Goal: Information Seeking & Learning: Check status

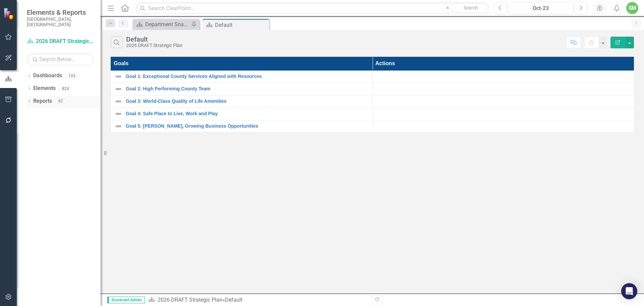
click at [31, 99] on div "Dropdown" at bounding box center [29, 102] width 5 height 6
click at [53, 147] on link "Challenge Challenges" at bounding box center [54, 151] width 36 height 8
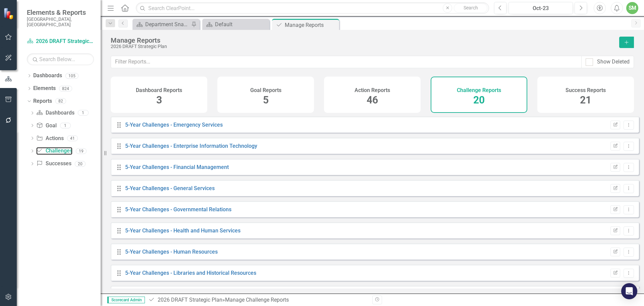
scroll to position [101, 0]
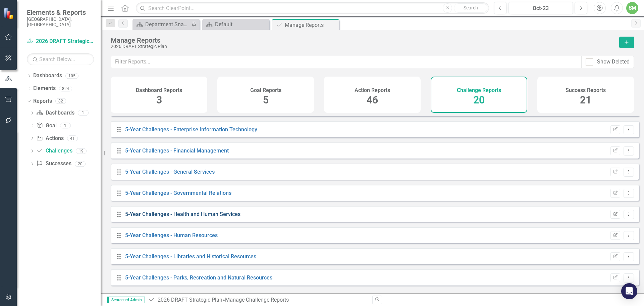
click at [212, 217] on link "5-Year Challenges - Health and Human Services" at bounding box center [182, 214] width 115 height 6
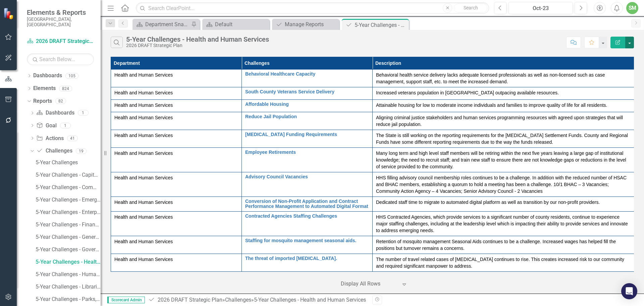
click at [629, 42] on button "button" at bounding box center [629, 43] width 9 height 12
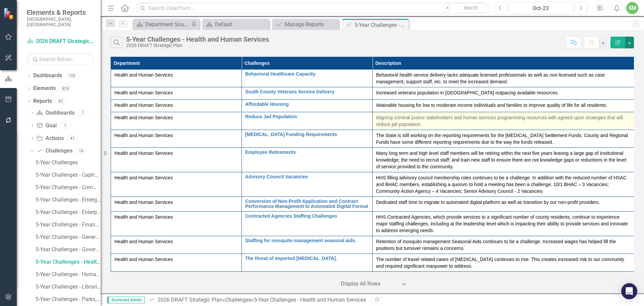
scroll to position [8, 0]
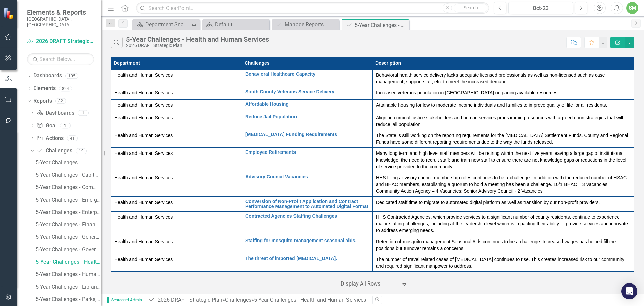
click at [403, 285] on icon at bounding box center [404, 284] width 3 height 2
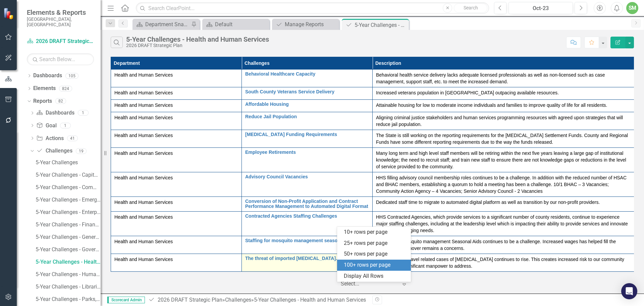
click at [367, 263] on div "100+ rows per page" at bounding box center [375, 265] width 63 height 8
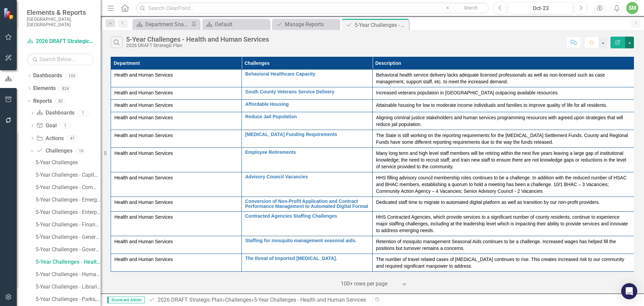
click at [630, 42] on button "button" at bounding box center [629, 43] width 9 height 12
click at [608, 54] on link "Edit Report Edit Report" at bounding box center [607, 55] width 53 height 12
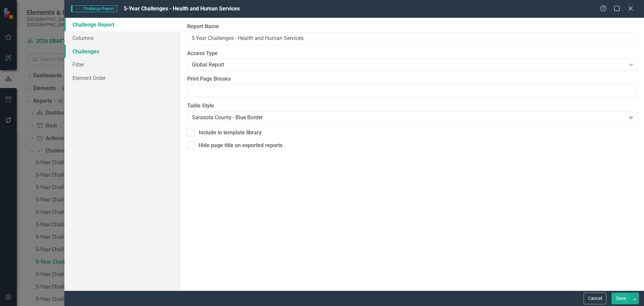
click at [91, 51] on link "Challenges" at bounding box center [122, 51] width 116 height 13
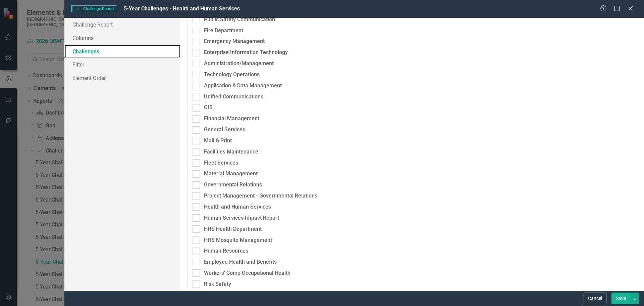
scroll to position [201, 0]
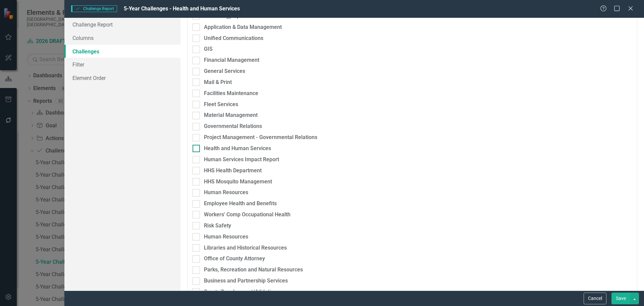
click at [197, 147] on div at bounding box center [196, 148] width 7 height 7
click at [197, 147] on input "Health and Human Services" at bounding box center [195, 147] width 4 height 4
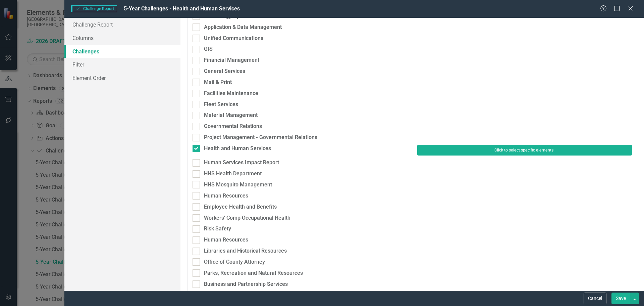
click at [442, 150] on button "Click to select specific elements." at bounding box center [524, 150] width 215 height 11
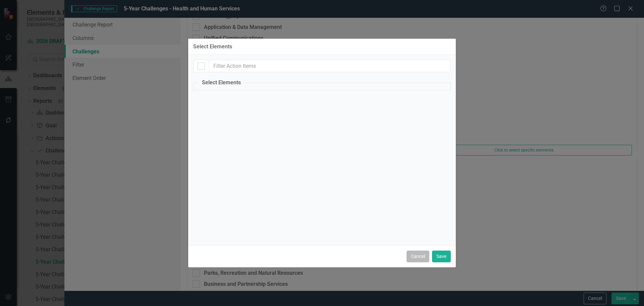
click at [416, 253] on button "Cancel" at bounding box center [418, 256] width 23 height 12
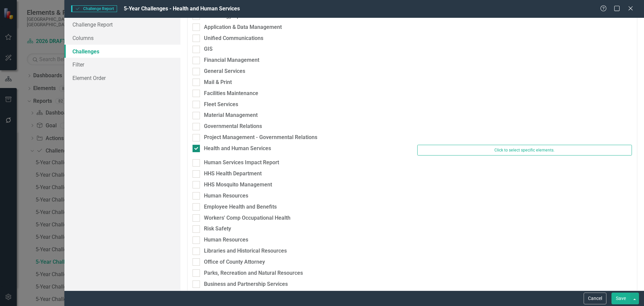
click at [228, 149] on div "Health and Human Services" at bounding box center [237, 149] width 67 height 8
click at [197, 149] on input "Health and Human Services" at bounding box center [195, 147] width 4 height 4
click at [228, 149] on div "Health and Human Services" at bounding box center [237, 149] width 67 height 8
click at [197, 149] on input "Health and Human Services" at bounding box center [195, 147] width 4 height 4
checkbox input "true"
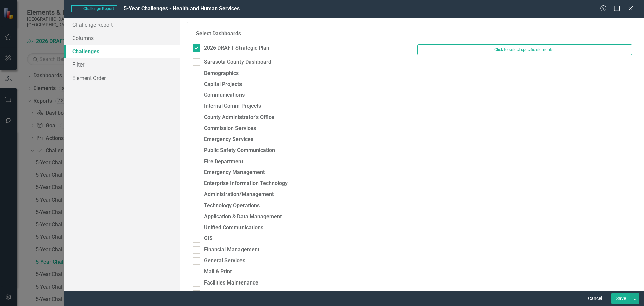
scroll to position [0, 0]
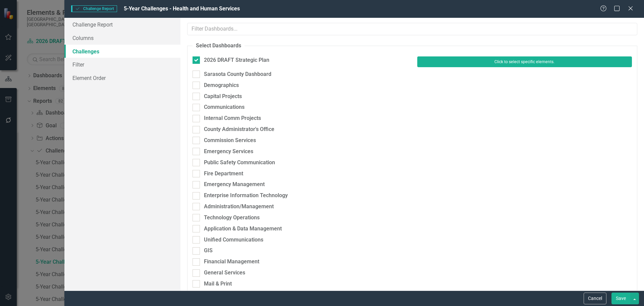
click at [493, 62] on button "Click to select specific elements." at bounding box center [524, 61] width 215 height 11
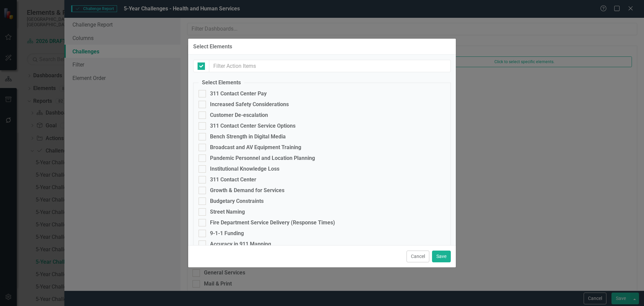
checkbox input "false"
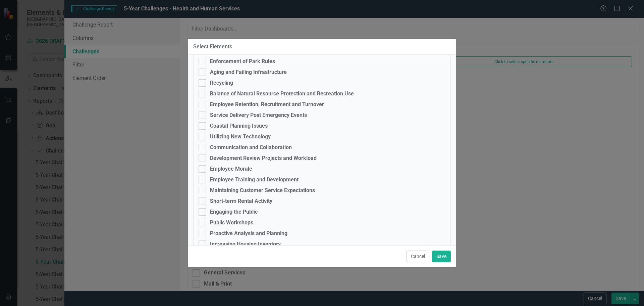
scroll to position [705, 0]
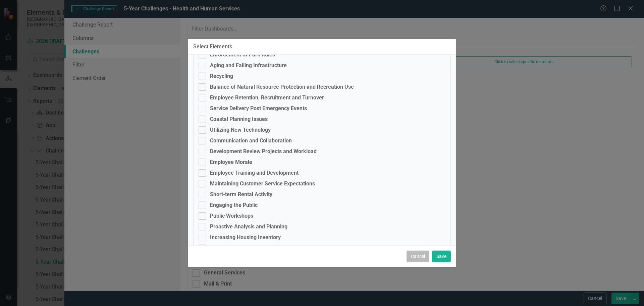
click at [417, 256] on button "Cancel" at bounding box center [418, 256] width 23 height 12
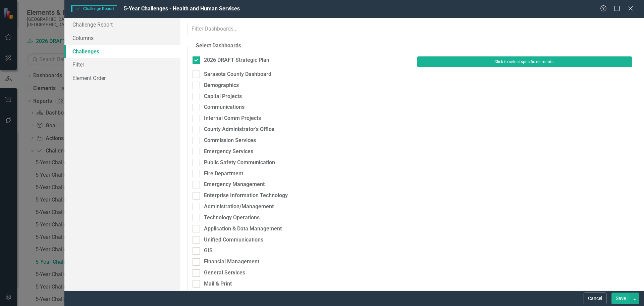
click at [459, 61] on button "Click to select specific elements." at bounding box center [524, 61] width 215 height 11
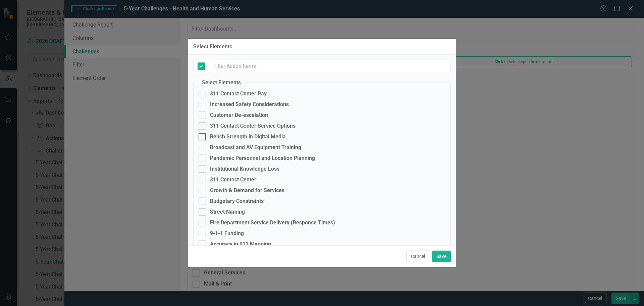
checkbox input "false"
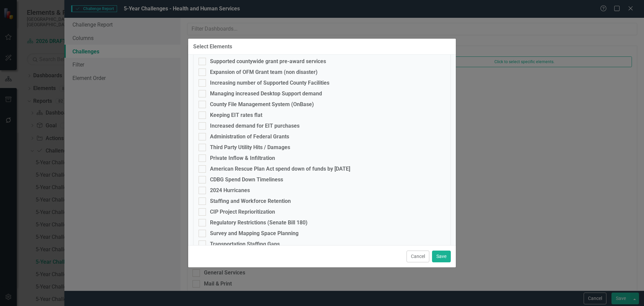
scroll to position [2964, 0]
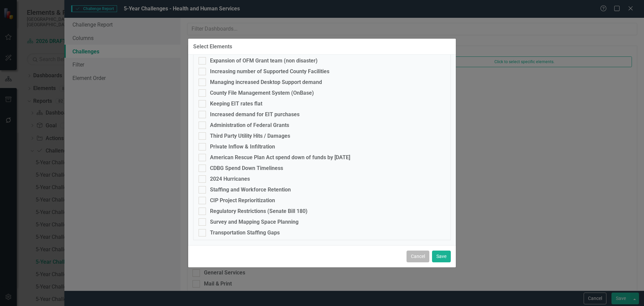
click at [417, 256] on button "Cancel" at bounding box center [418, 256] width 23 height 12
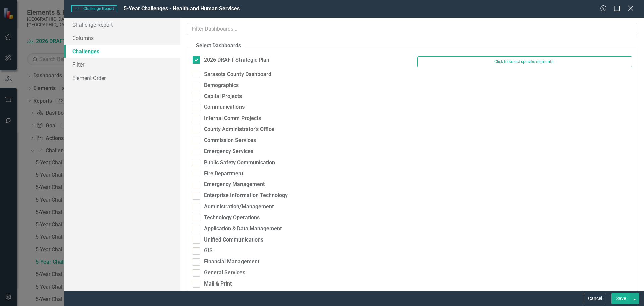
click at [629, 7] on icon at bounding box center [630, 8] width 5 height 5
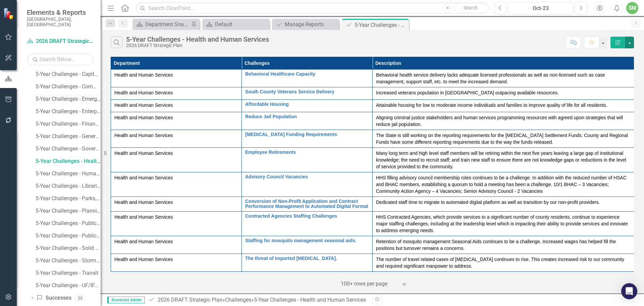
scroll to position [105, 0]
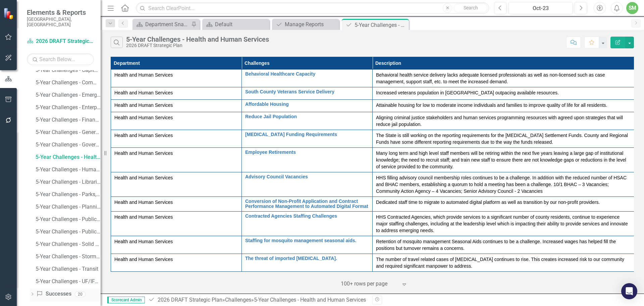
click at [62, 290] on link "Success Successes" at bounding box center [53, 294] width 35 height 8
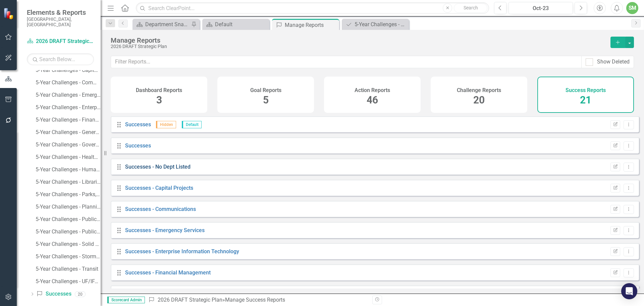
click at [181, 170] on link "Successes - No Dept Listed" at bounding box center [157, 166] width 65 height 6
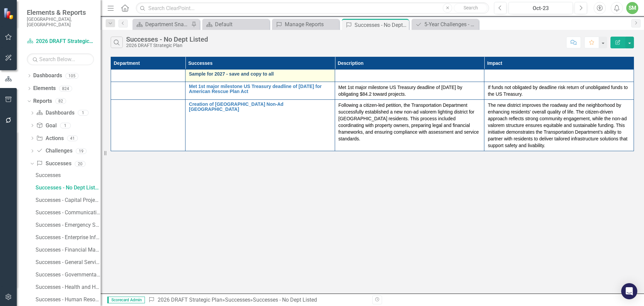
click at [256, 72] on link "Sample for 2027 - save and copy to all" at bounding box center [260, 73] width 143 height 5
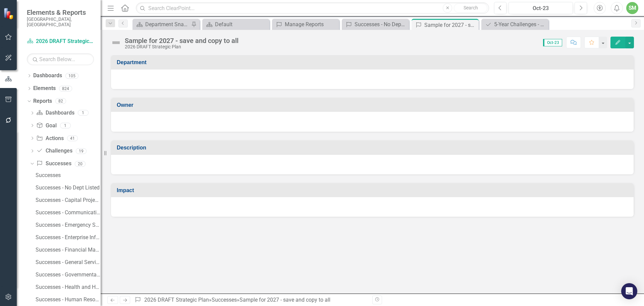
click at [521, 63] on h3 "Department" at bounding box center [374, 62] width 514 height 6
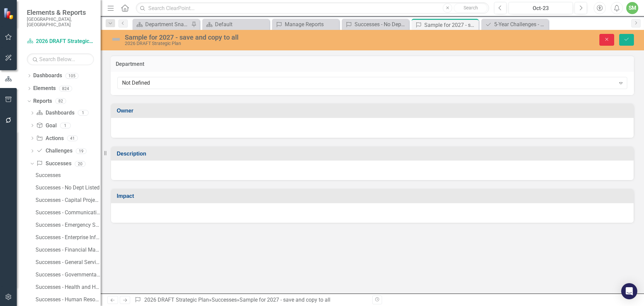
click at [609, 40] on icon "Close" at bounding box center [607, 39] width 6 height 5
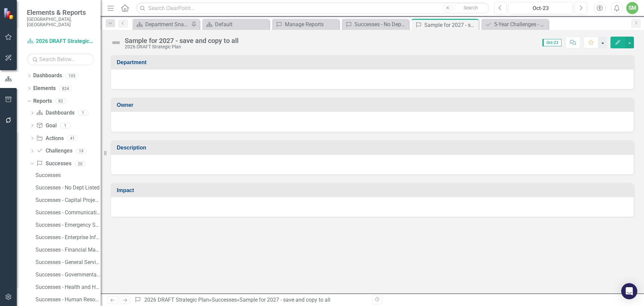
click at [607, 43] on button "button" at bounding box center [603, 43] width 9 height 12
click at [603, 42] on button "button" at bounding box center [603, 43] width 9 height 12
click at [631, 42] on button "button" at bounding box center [629, 43] width 9 height 12
click at [619, 51] on link "Edit Edit Success" at bounding box center [606, 55] width 54 height 12
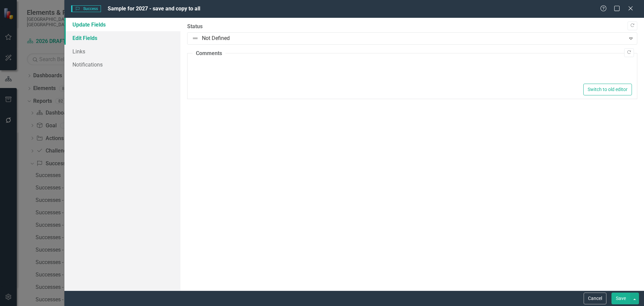
click at [90, 37] on link "Edit Fields" at bounding box center [122, 37] width 116 height 13
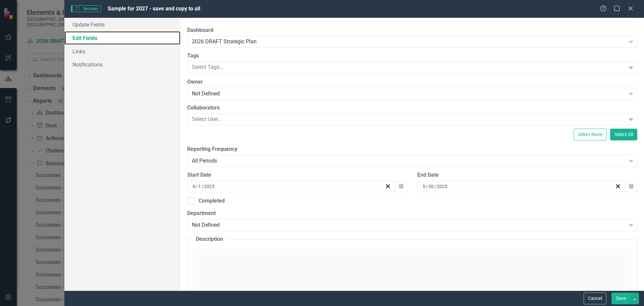
scroll to position [34, 0]
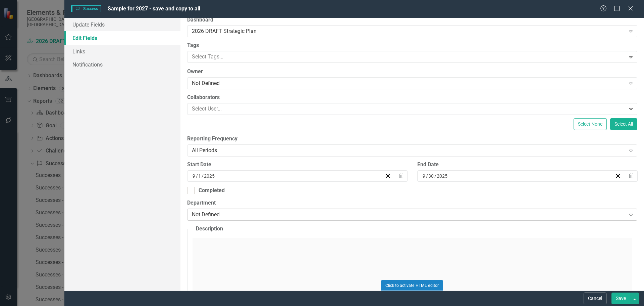
click at [226, 211] on div "Not Defined" at bounding box center [409, 215] width 434 height 8
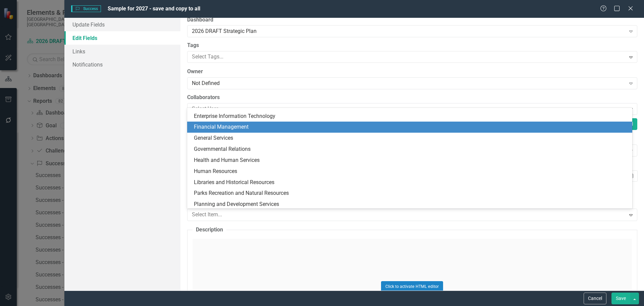
scroll to position [67, 0]
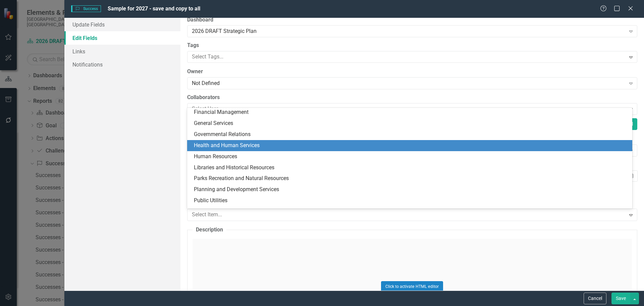
click at [227, 147] on div "Health and Human Services" at bounding box center [411, 146] width 434 height 8
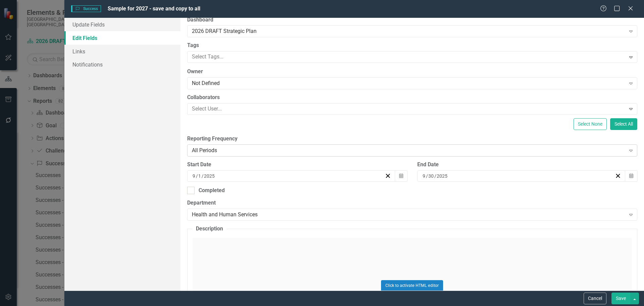
scroll to position [0, 0]
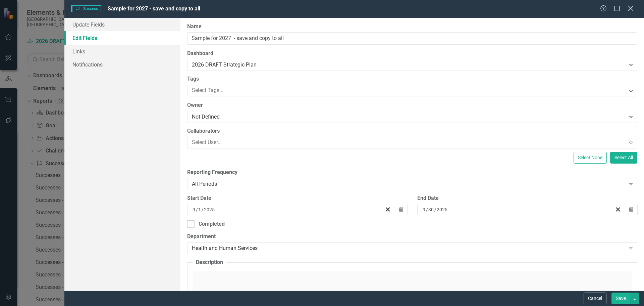
click at [630, 6] on icon "Close" at bounding box center [630, 8] width 8 height 6
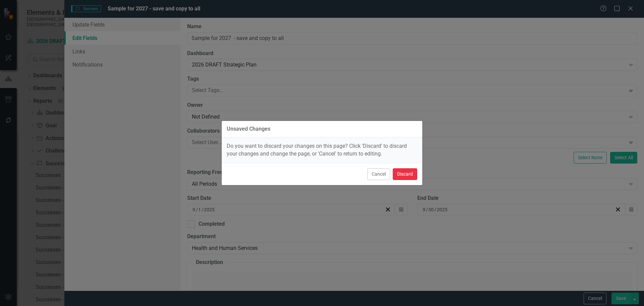
click at [401, 171] on button "Discard" at bounding box center [405, 174] width 24 height 12
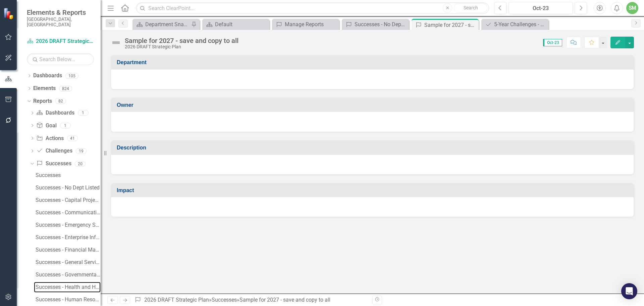
drag, startPoint x: 74, startPoint y: 281, endPoint x: 93, endPoint y: 270, distance: 21.8
click at [74, 284] on div "Successes - Health and Human Services" at bounding box center [68, 287] width 65 height 6
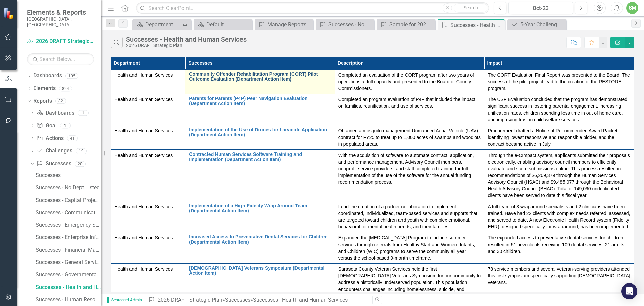
click at [203, 76] on link "Community Offender Rehabilitation Program (CORT) Pilot Outcome Evaluation (Depa…" at bounding box center [260, 76] width 143 height 10
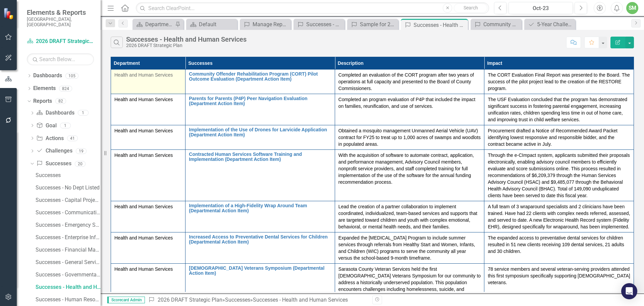
click at [142, 74] on span "Health and Human Services" at bounding box center [143, 74] width 58 height 5
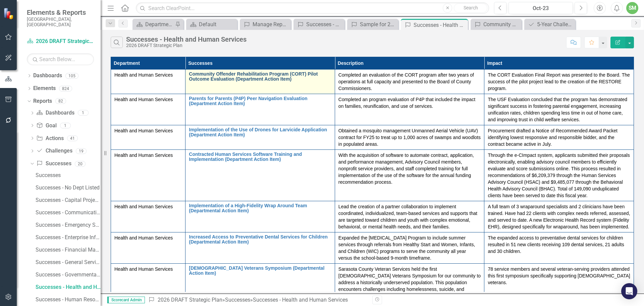
click at [195, 75] on link "Community Offender Rehabilitation Program (CORT) Pilot Outcome Evaluation (Depa…" at bounding box center [260, 76] width 143 height 10
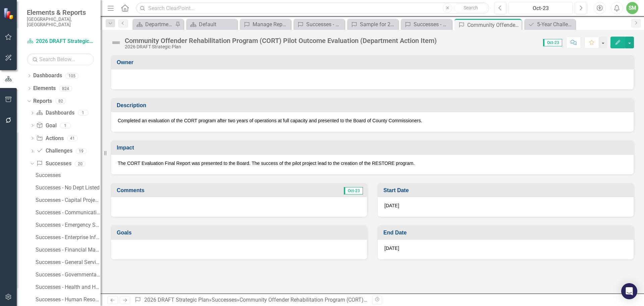
click at [536, 6] on div "Oct-23" at bounding box center [541, 8] width 60 height 8
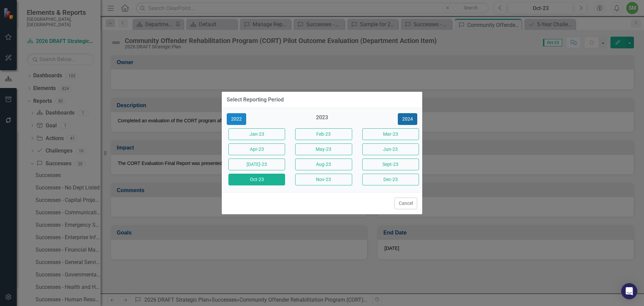
click at [410, 118] on button "2024" at bounding box center [407, 119] width 19 height 12
click at [410, 118] on button "2025" at bounding box center [407, 119] width 19 height 12
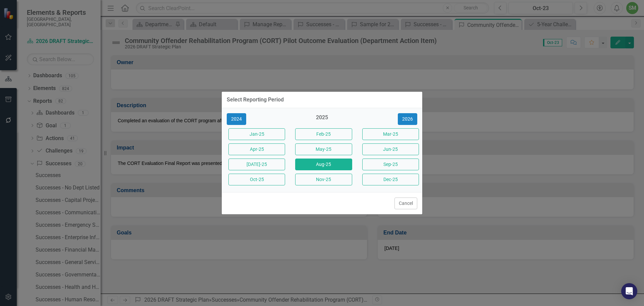
click at [330, 163] on button "Aug-25" at bounding box center [323, 164] width 57 height 12
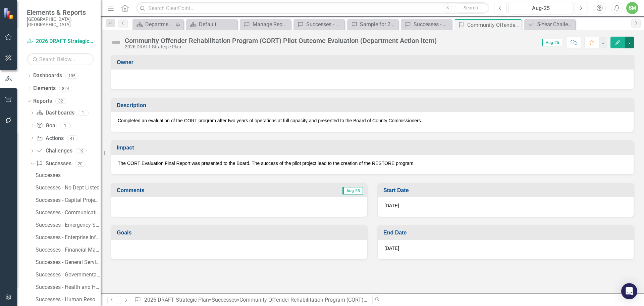
click at [629, 41] on button "button" at bounding box center [629, 43] width 9 height 12
click at [514, 25] on icon "Close" at bounding box center [515, 24] width 7 height 5
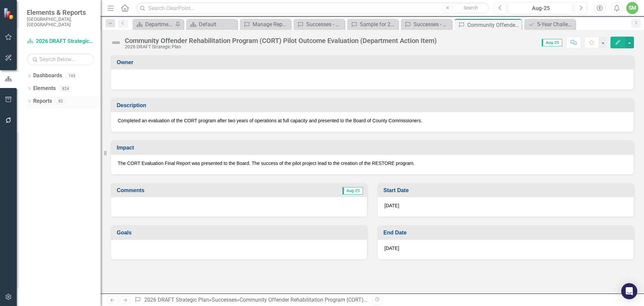
click at [47, 97] on link "Reports" at bounding box center [42, 101] width 19 height 8
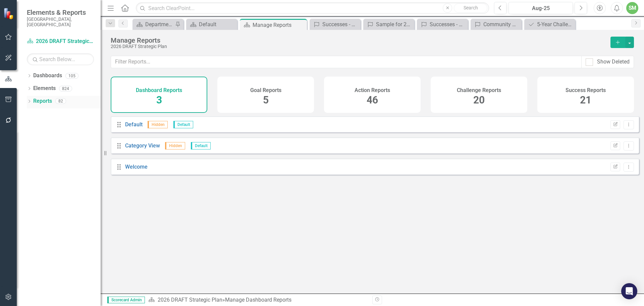
click at [29, 100] on icon at bounding box center [30, 101] width 2 height 3
click at [55, 160] on link "Success Successes" at bounding box center [53, 164] width 35 height 8
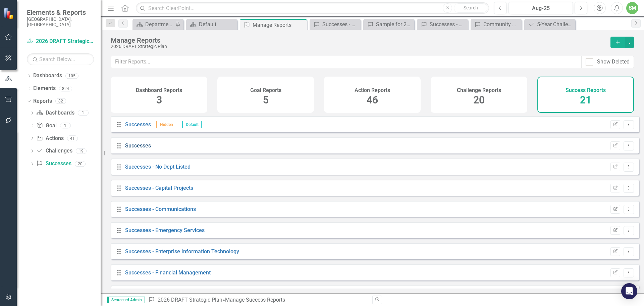
click at [138, 149] on link "Successes" at bounding box center [138, 145] width 26 height 6
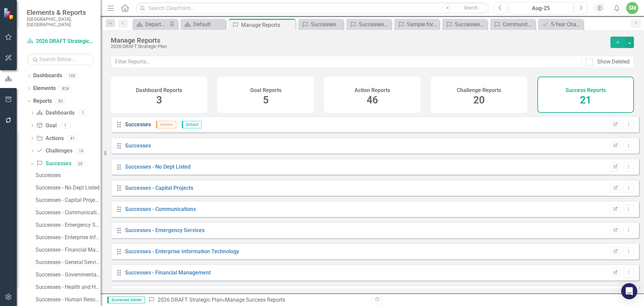
click at [139, 127] on link "Successes" at bounding box center [138, 124] width 26 height 6
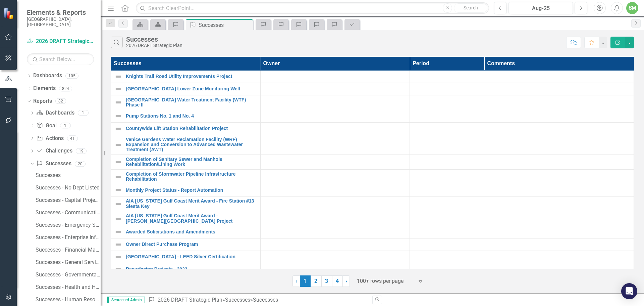
click at [423, 281] on icon "Expand" at bounding box center [420, 280] width 7 height 5
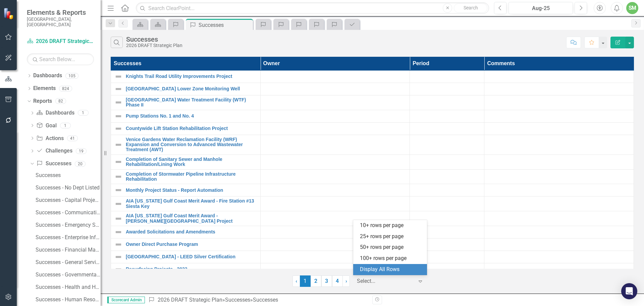
click at [386, 267] on div "Display All Rows" at bounding box center [391, 269] width 63 height 8
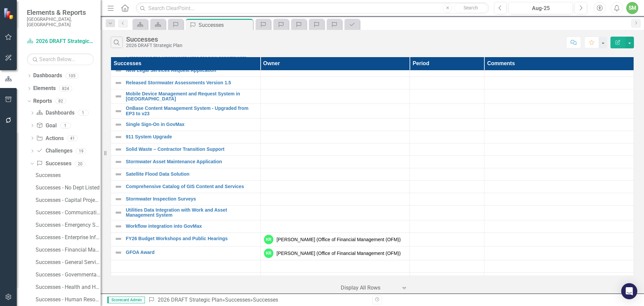
scroll to position [1174, 0]
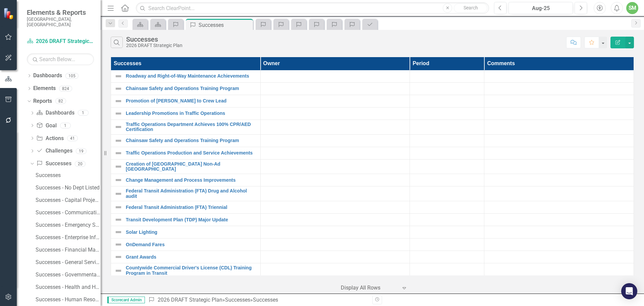
scroll to position [5032, 0]
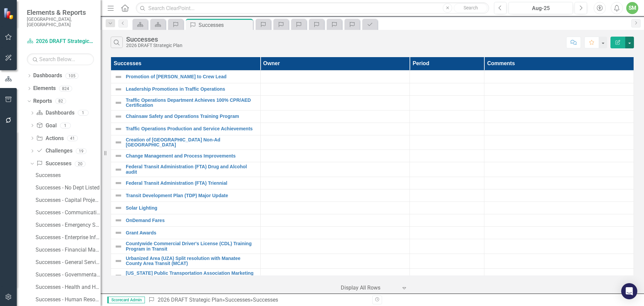
click at [630, 41] on button "button" at bounding box center [629, 43] width 9 height 12
click at [601, 41] on button "button" at bounding box center [603, 43] width 9 height 12
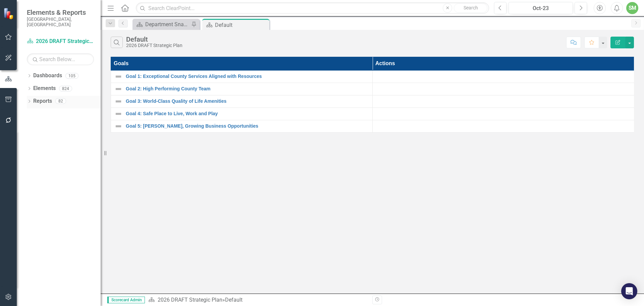
click at [30, 99] on div "Dropdown" at bounding box center [29, 102] width 5 height 6
click at [58, 160] on link "Success Successes" at bounding box center [53, 164] width 35 height 8
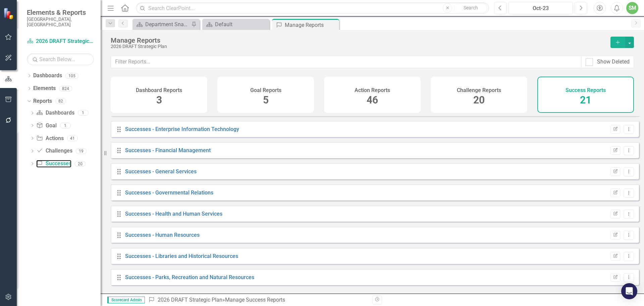
scroll to position [134, 0]
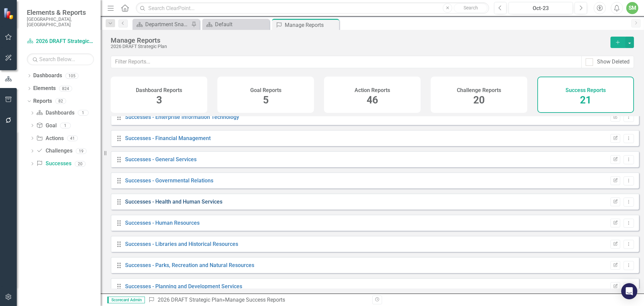
click at [137, 205] on link "Successes - Health and Human Services" at bounding box center [173, 201] width 97 height 6
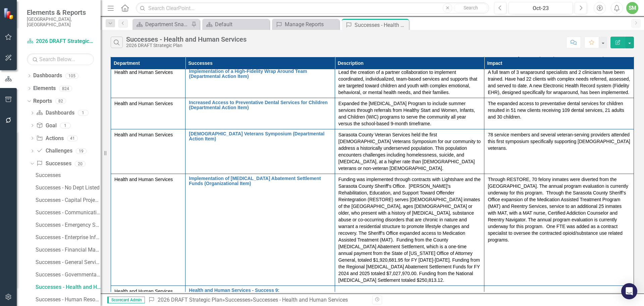
scroll to position [151, 0]
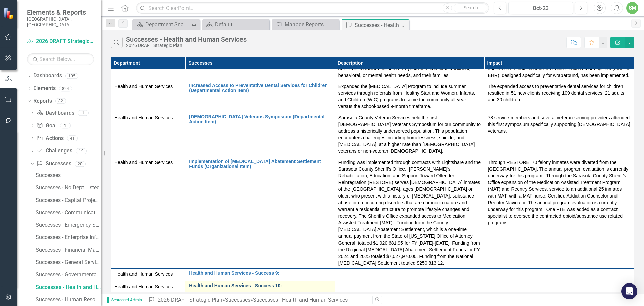
click at [198, 283] on link "Health and Human Services - Success 10:" at bounding box center [260, 285] width 143 height 5
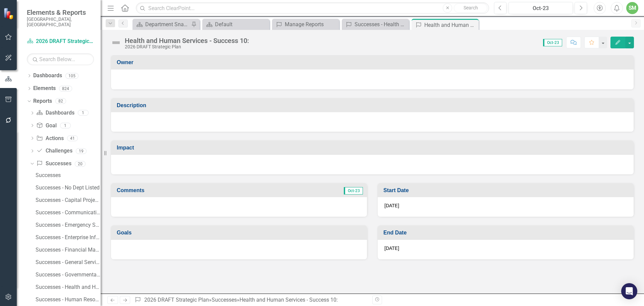
click at [117, 43] on img at bounding box center [116, 42] width 11 height 11
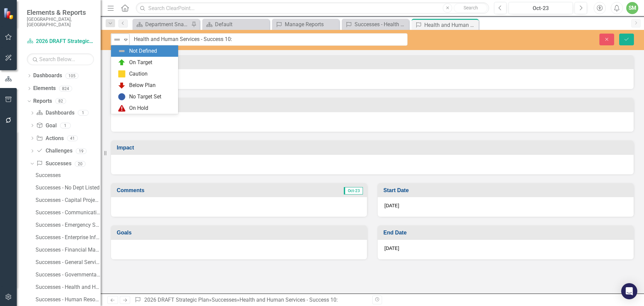
click at [126, 39] on icon at bounding box center [125, 40] width 3 height 2
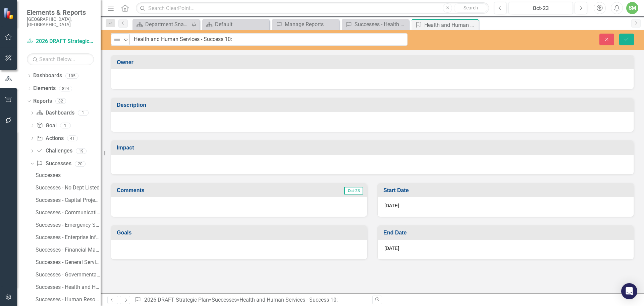
click at [126, 39] on icon at bounding box center [125, 40] width 3 height 2
click at [603, 36] on button "Close" at bounding box center [607, 40] width 15 height 12
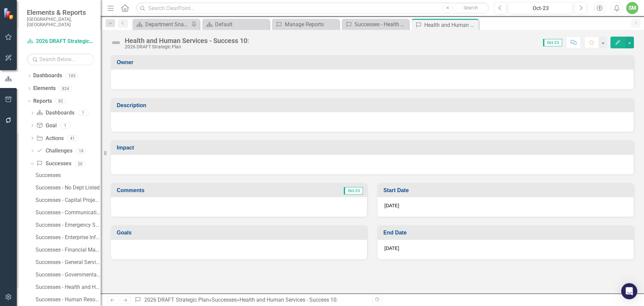
click at [618, 41] on icon "button" at bounding box center [618, 42] width 5 height 5
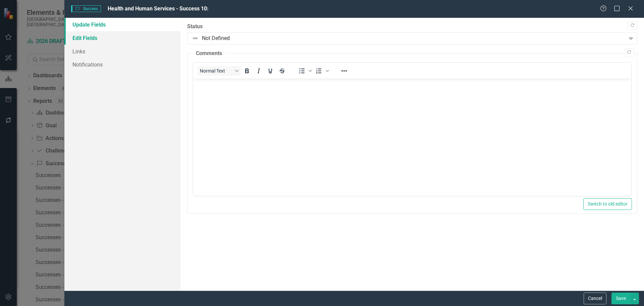
click at [84, 37] on link "Edit Fields" at bounding box center [122, 37] width 116 height 13
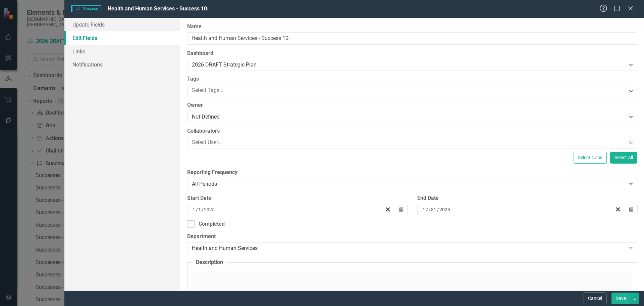
click at [604, 6] on icon "Help" at bounding box center [604, 8] width 8 height 6
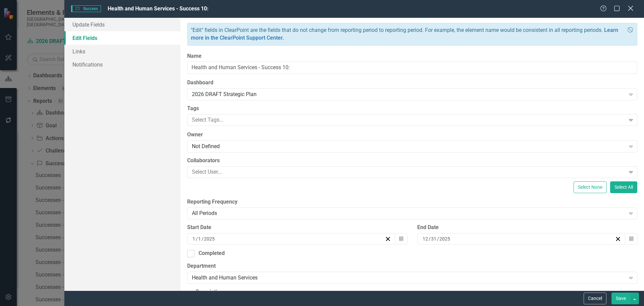
click at [631, 6] on icon "Close" at bounding box center [630, 8] width 8 height 6
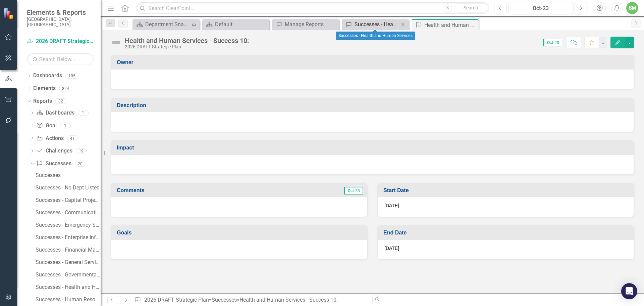
click at [377, 25] on div "Successes - Health and Human Services" at bounding box center [377, 24] width 44 height 8
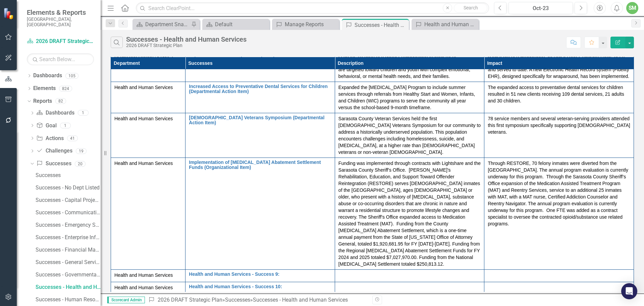
scroll to position [151, 0]
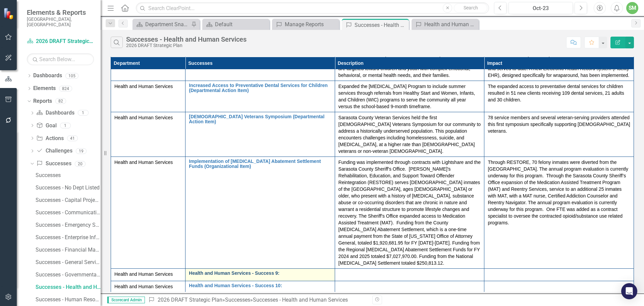
click at [221, 270] on link "Health and Human Services - Success 9:" at bounding box center [260, 272] width 143 height 5
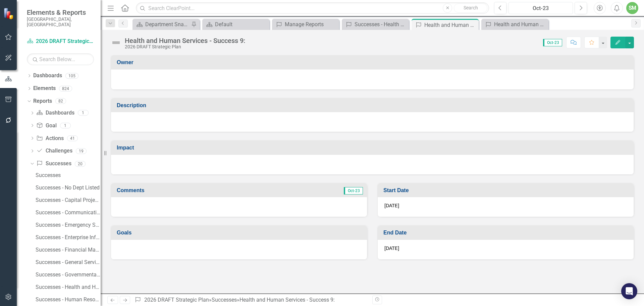
click at [541, 8] on div "Oct-23" at bounding box center [541, 8] width 60 height 8
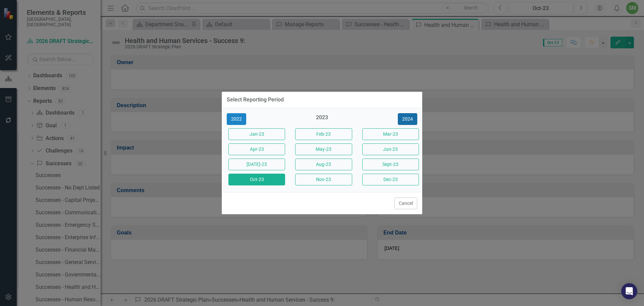
click at [405, 116] on button "2024" at bounding box center [407, 119] width 19 height 12
click at [407, 116] on button "2025" at bounding box center [407, 119] width 19 height 12
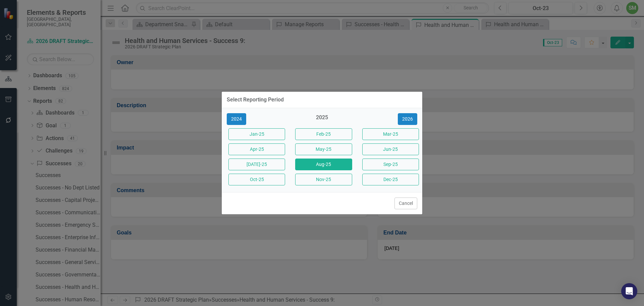
click at [332, 162] on button "Aug-25" at bounding box center [323, 164] width 57 height 12
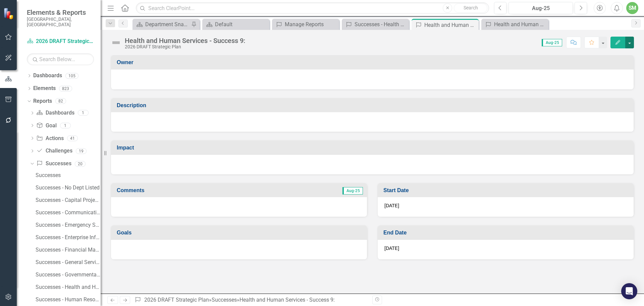
click at [629, 42] on button "button" at bounding box center [629, 43] width 9 height 12
